Goal: Find specific page/section: Find specific page/section

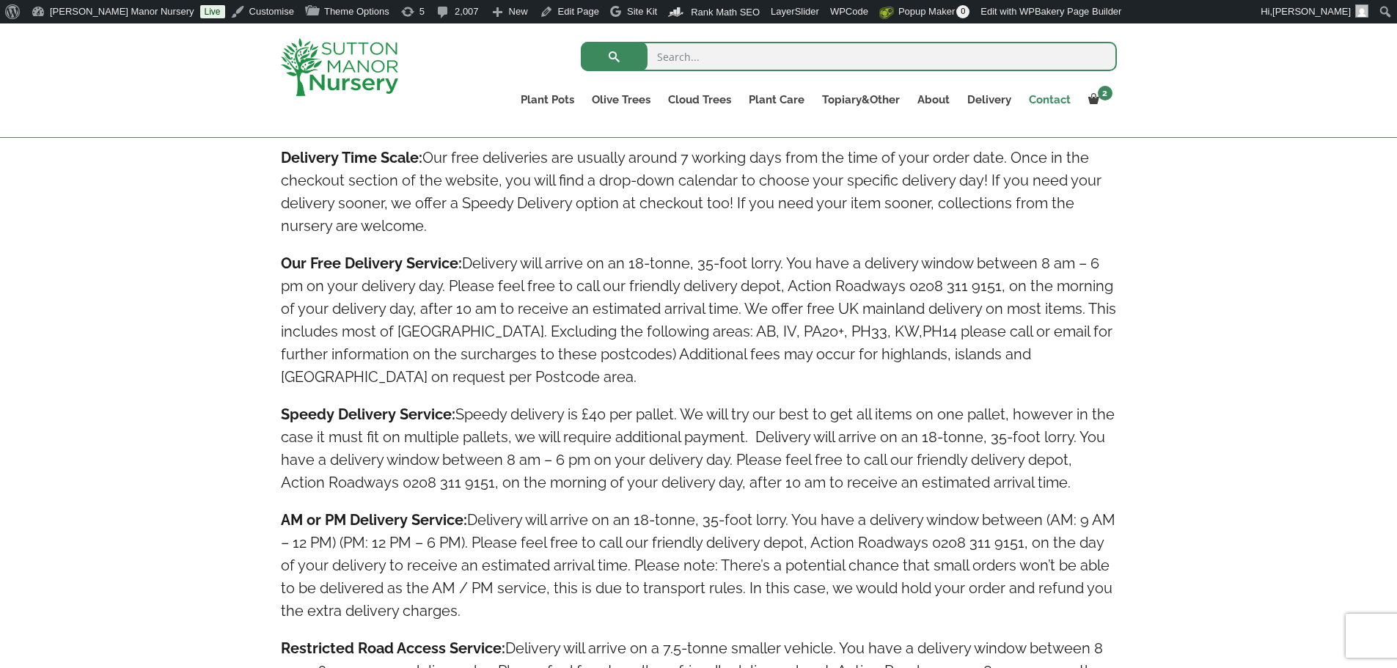
click at [1062, 98] on link "Contact" at bounding box center [1049, 99] width 59 height 21
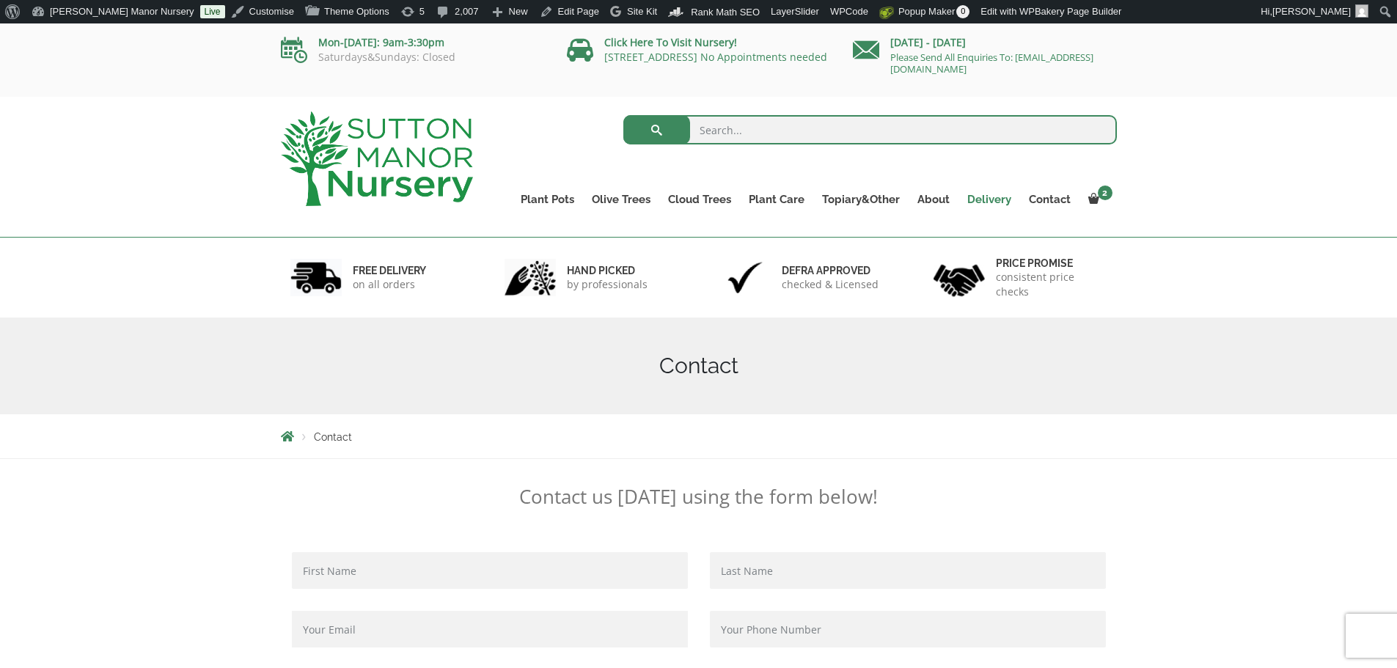
click at [991, 202] on link "Delivery" at bounding box center [990, 199] width 62 height 21
